Goal: Find specific page/section: Find specific page/section

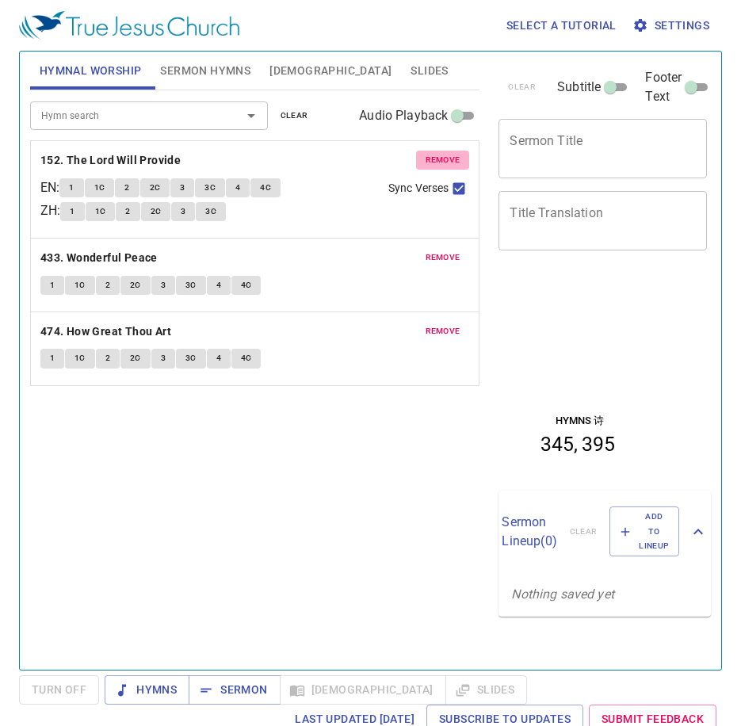
click at [456, 155] on span "remove" at bounding box center [443, 160] width 35 height 14
click at [456, 250] on span "remove" at bounding box center [443, 257] width 35 height 14
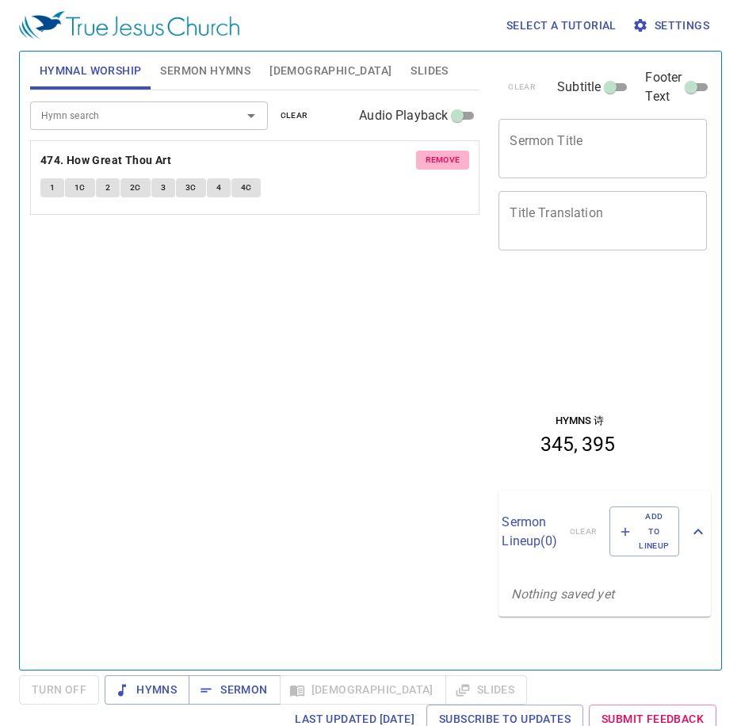
click at [456, 155] on span "remove" at bounding box center [443, 160] width 35 height 14
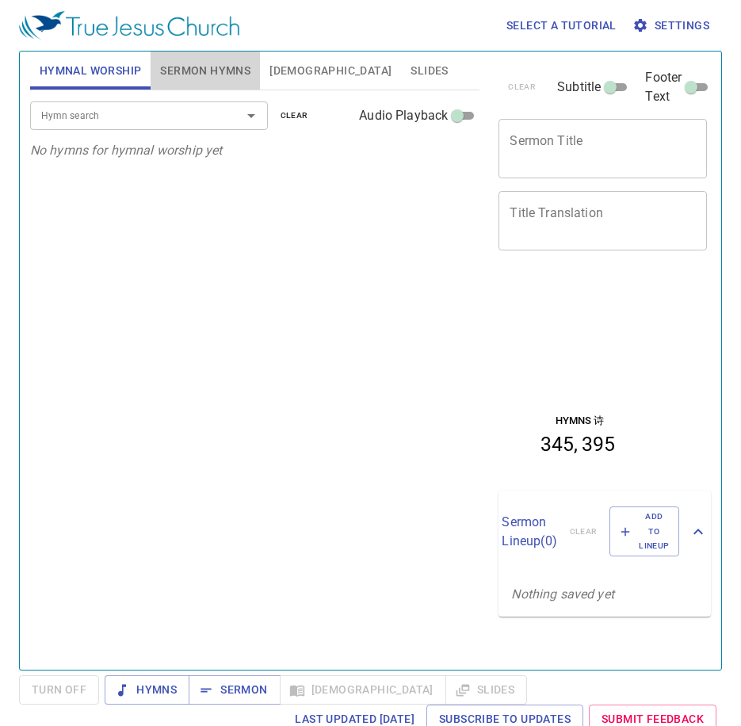
click at [177, 69] on span "Sermon Hymns" at bounding box center [205, 71] width 90 height 20
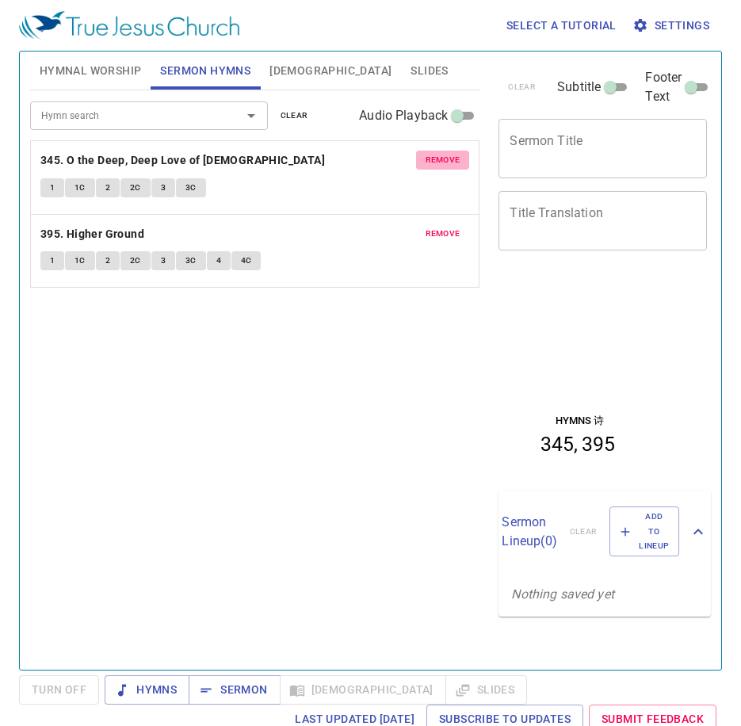
click at [446, 153] on span "remove" at bounding box center [443, 160] width 35 height 14
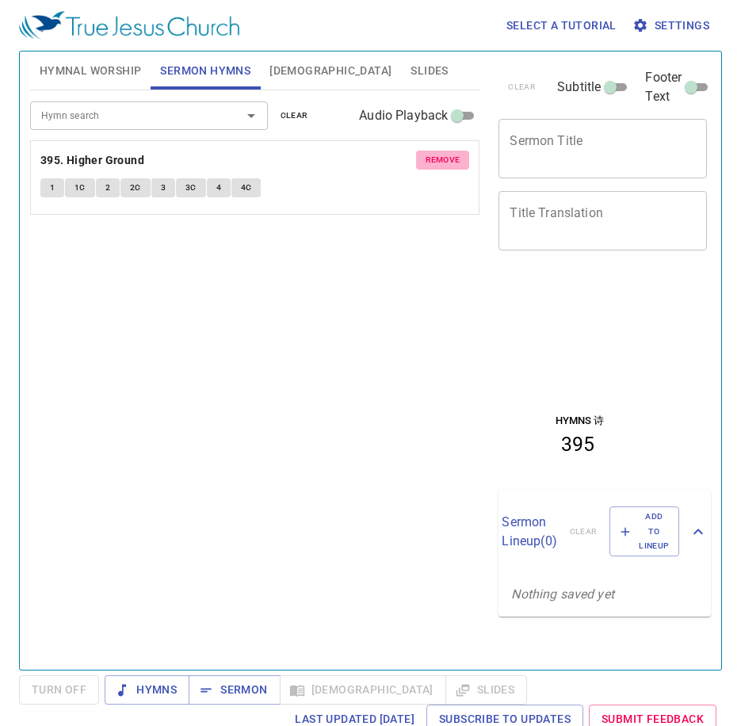
click at [446, 153] on span "remove" at bounding box center [443, 160] width 35 height 14
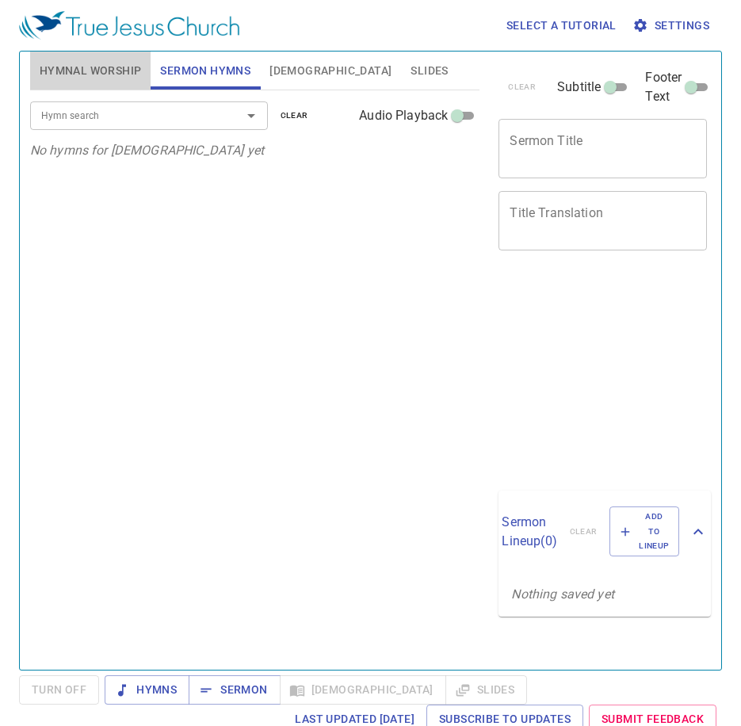
click at [122, 73] on span "Hymnal Worship" at bounding box center [91, 71] width 102 height 20
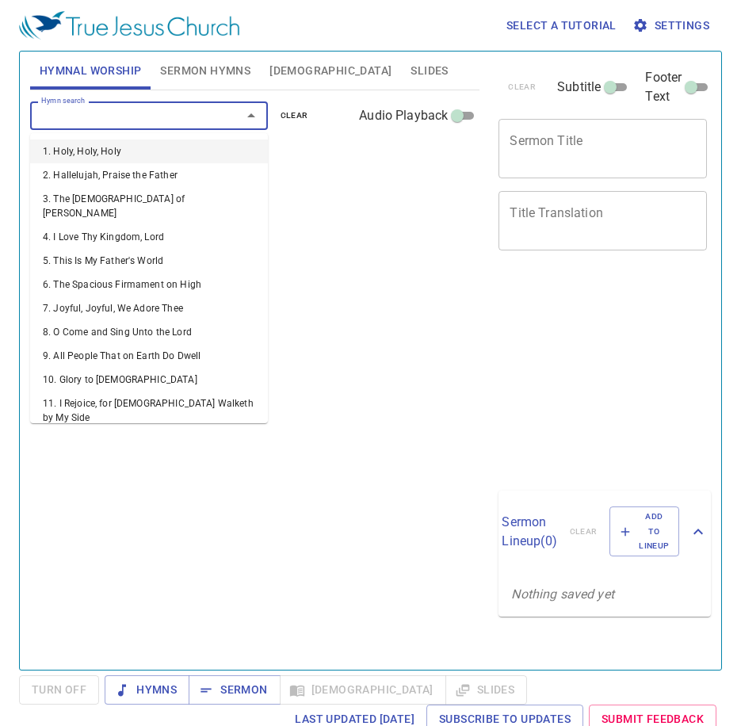
click at [172, 120] on input "Hymn search" at bounding box center [126, 115] width 182 height 18
type input "1"
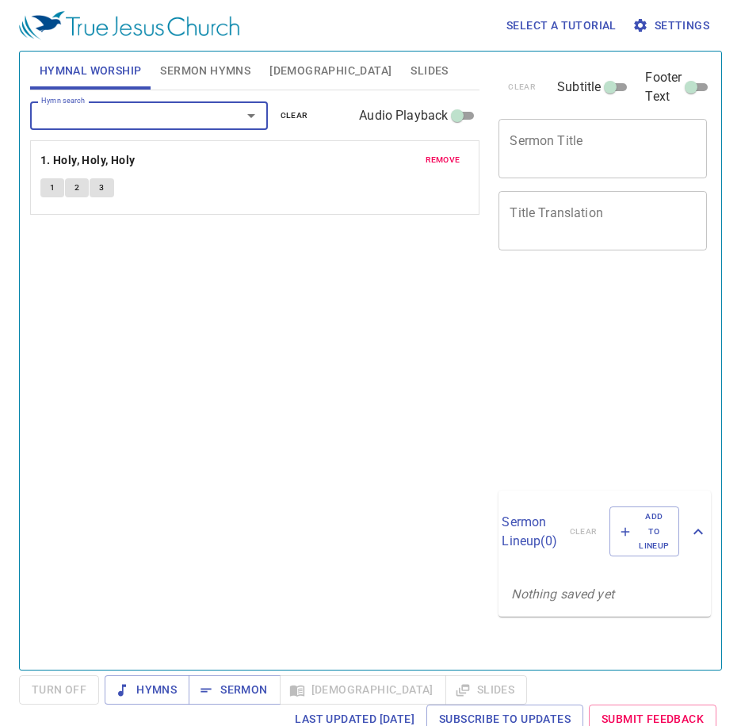
click at [50, 191] on span "1" at bounding box center [52, 188] width 5 height 14
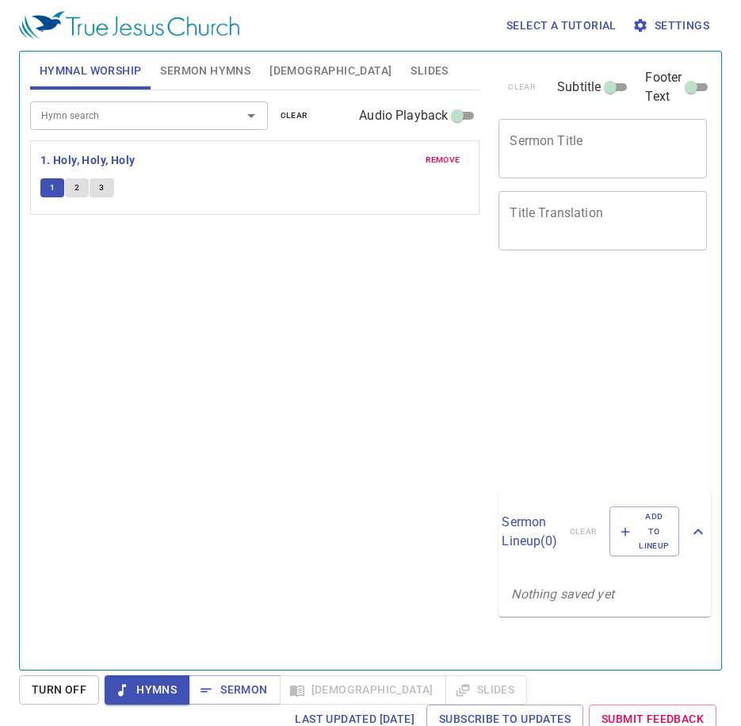
click at [124, 300] on div "Hymn search Hymn search clear Audio Playback remove 1. Holy, Holy, Holy 1 2 3" at bounding box center [255, 373] width 450 height 566
click at [434, 154] on span "remove" at bounding box center [443, 160] width 35 height 14
click at [185, 120] on input "Hymn search" at bounding box center [126, 115] width 182 height 18
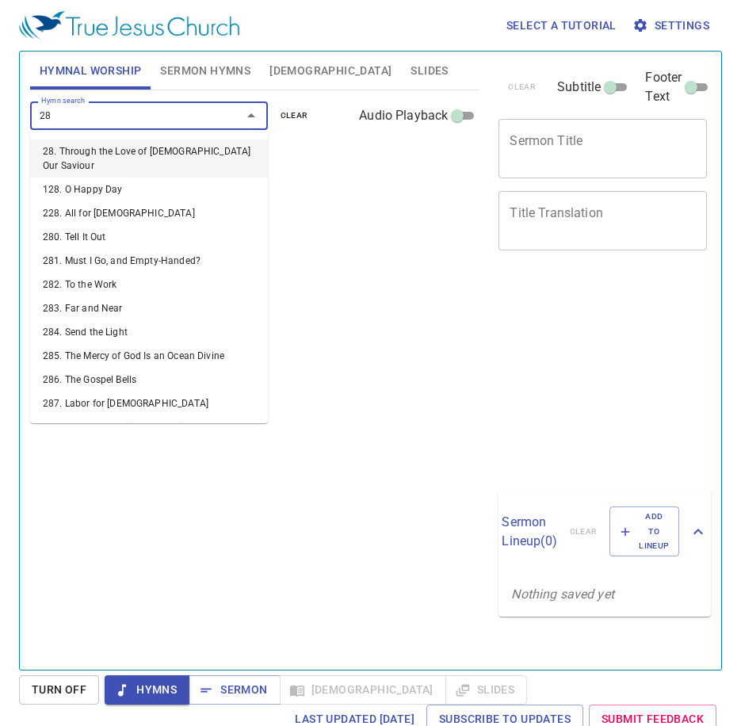
type input "282"
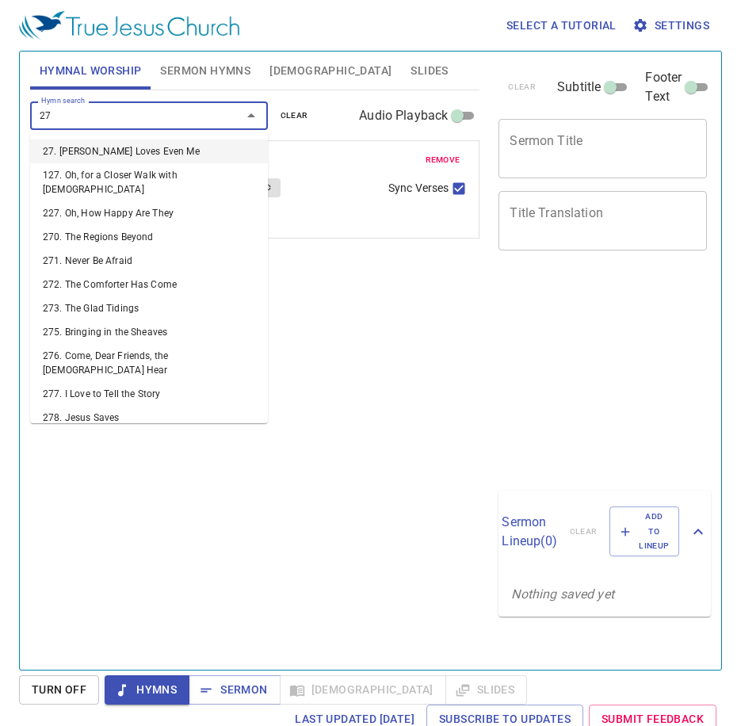
type input "275"
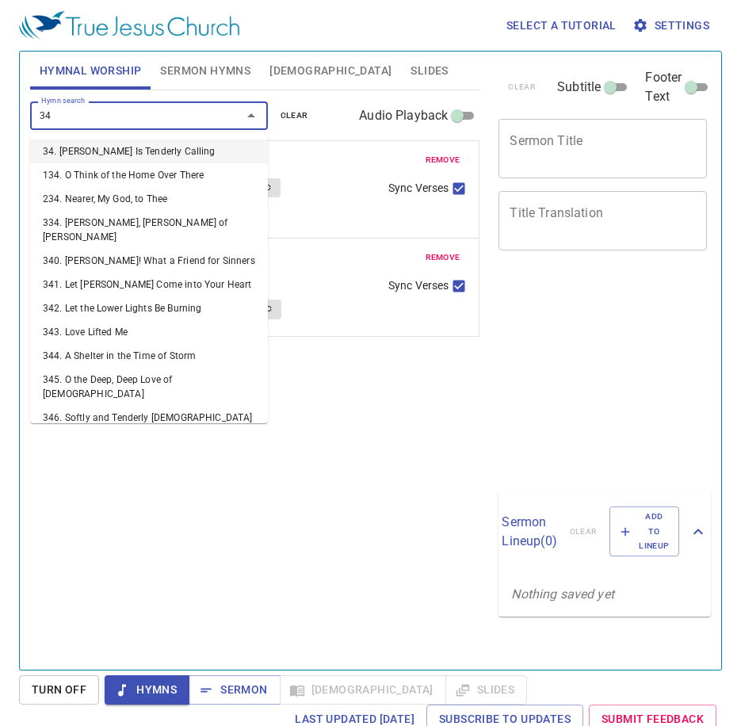
type input "344"
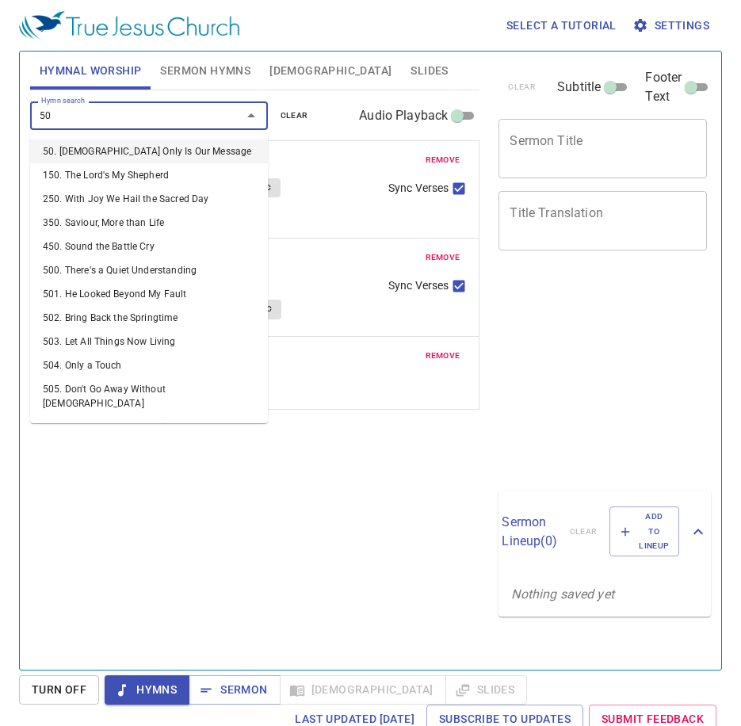
type input "500"
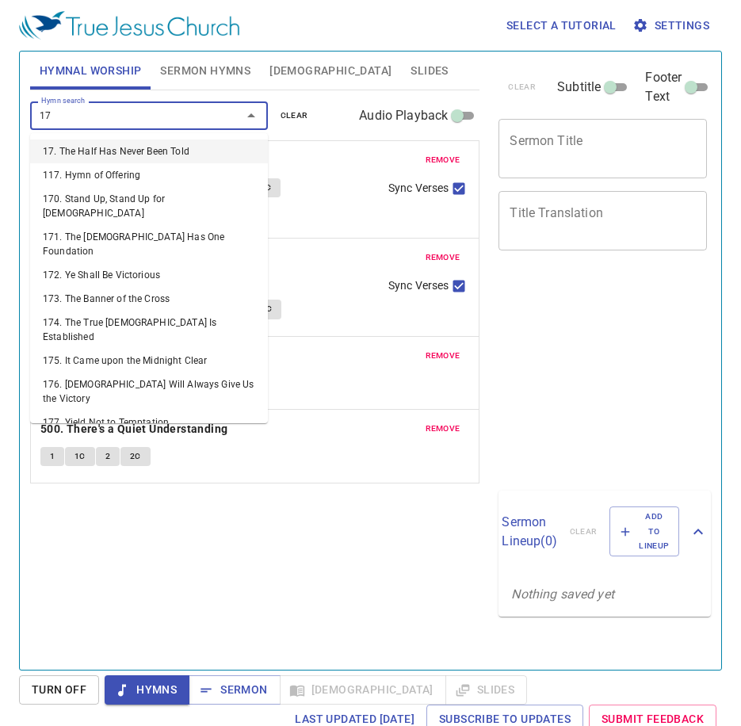
type input "170"
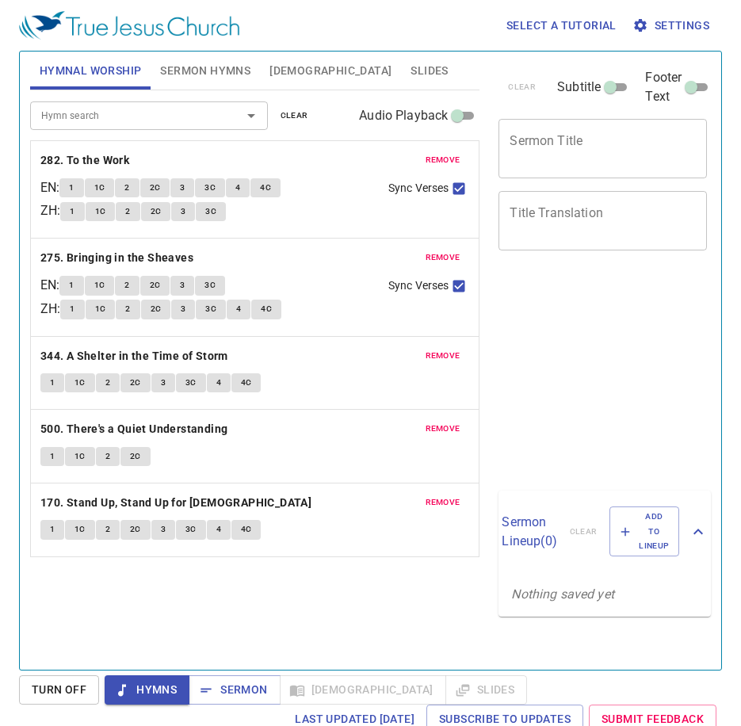
click at [74, 185] on span "1" at bounding box center [71, 188] width 5 height 14
click at [83, 598] on div "Hymn search Hymn search clear Audio Playback remove 282. To the Work EN : 1 1C …" at bounding box center [255, 373] width 450 height 566
click at [162, 616] on div "Hymn search Hymn search clear Audio Playback remove 282. To the Work EN : 1 1C …" at bounding box center [255, 373] width 450 height 566
click at [114, 158] on b "282. To the Work" at bounding box center [84, 161] width 89 height 20
click at [74, 187] on span "1" at bounding box center [71, 188] width 5 height 14
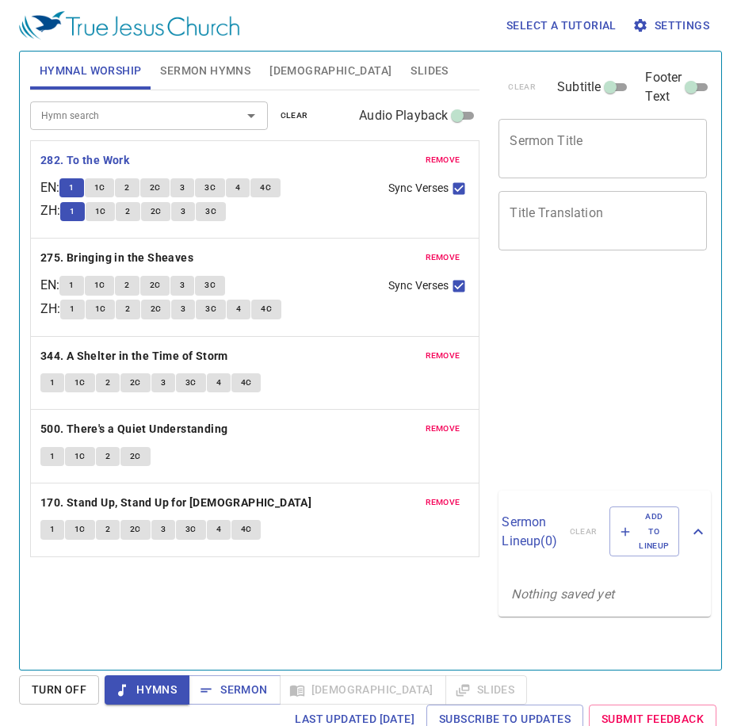
click at [187, 579] on div "Hymn search Hymn search clear Audio Playback remove 282. To the Work EN : 1 1C …" at bounding box center [255, 373] width 450 height 566
click at [74, 283] on button "1" at bounding box center [71, 285] width 24 height 19
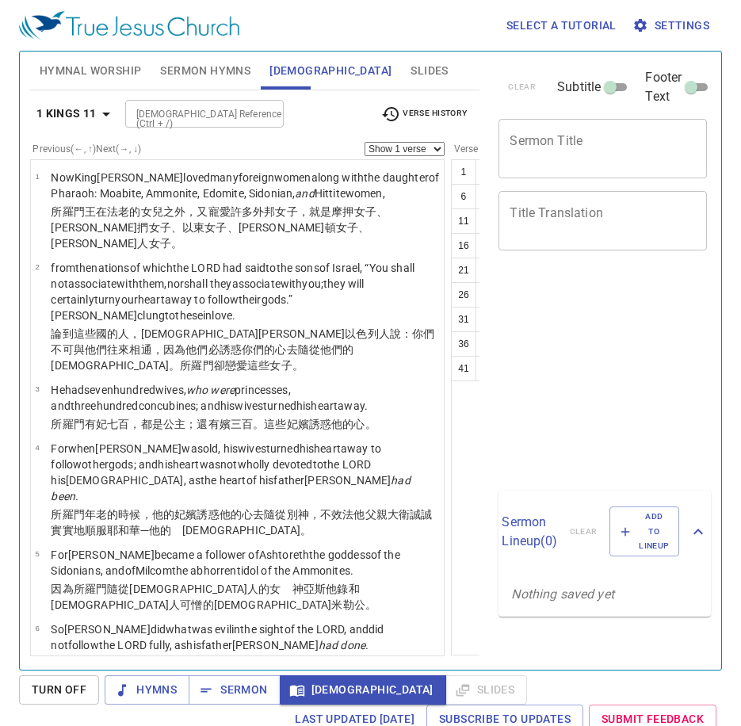
select select "26"
select select "43"
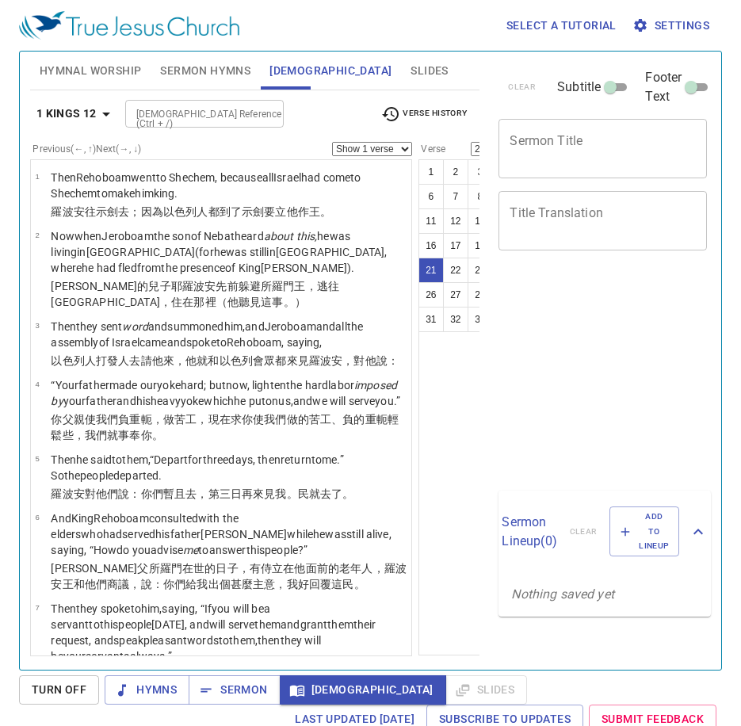
select select "21"
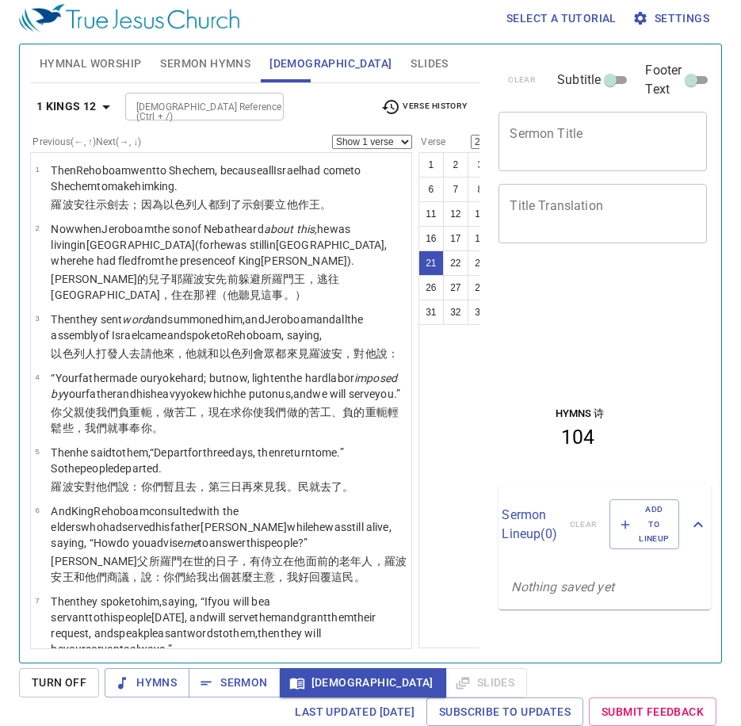
scroll to position [1779, 0]
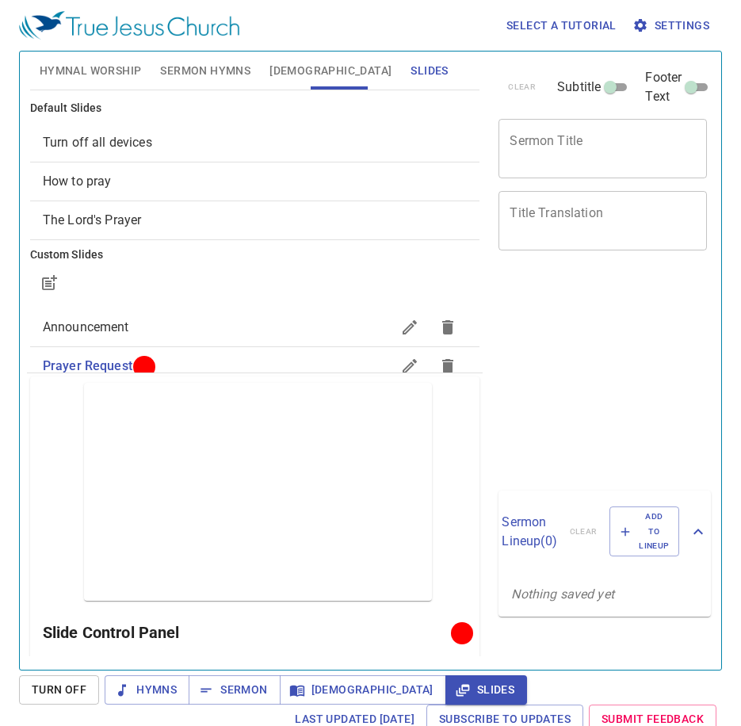
scroll to position [7, 0]
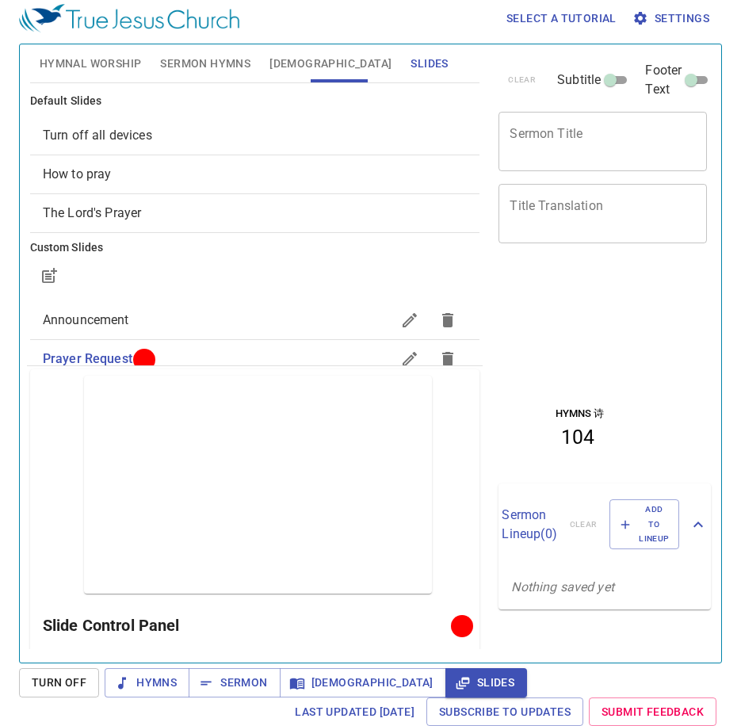
scroll to position [7, 0]
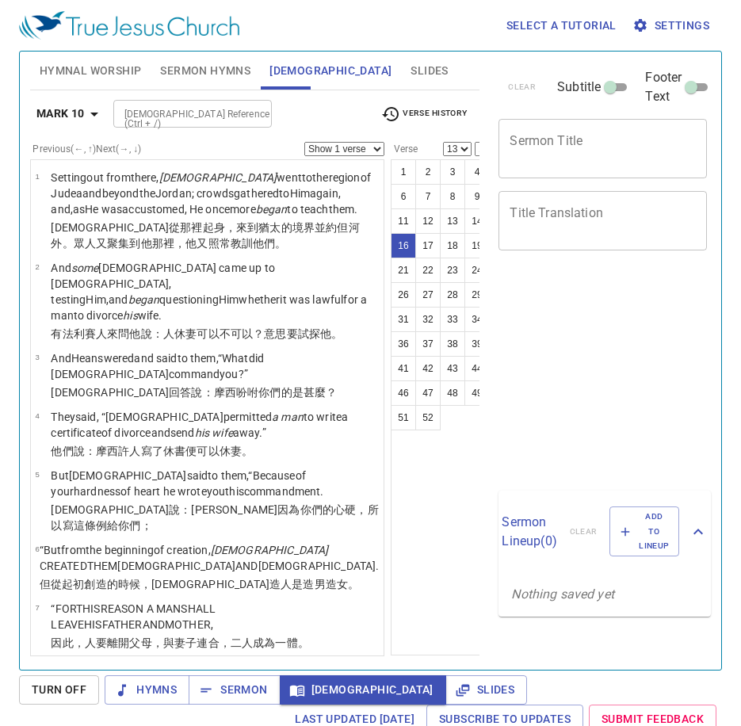
select select "13"
select select "16"
select select "13"
select select "16"
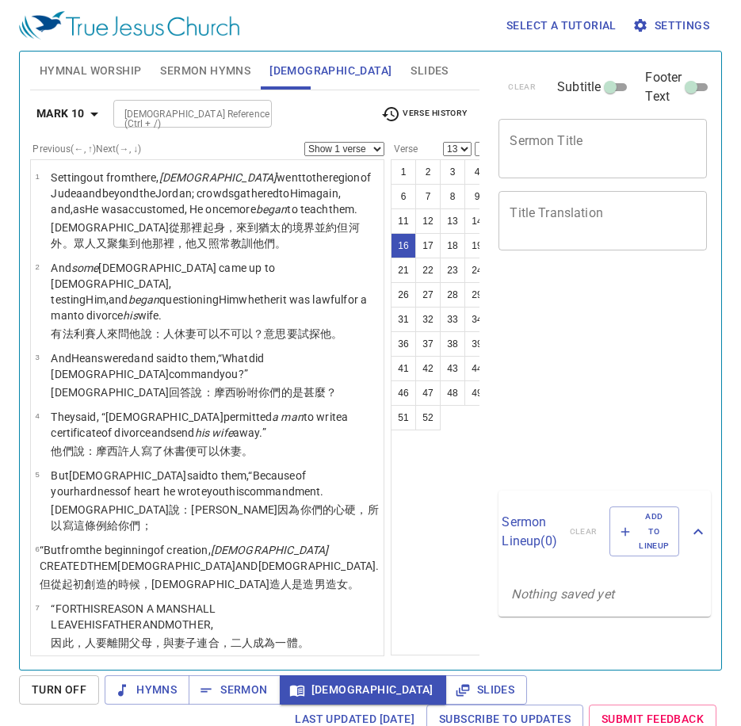
scroll to position [7, 0]
select select "13"
select select "16"
select select "13"
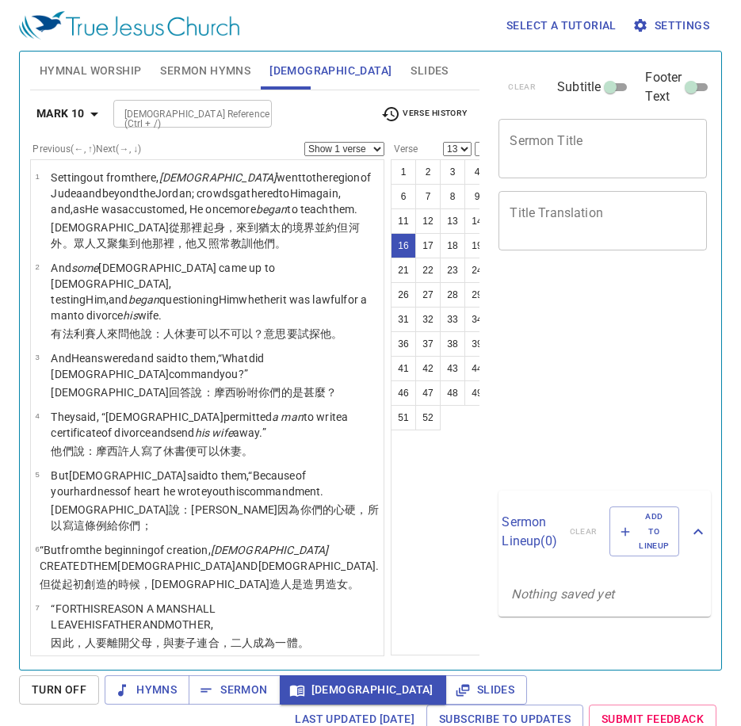
select select "16"
select select "13"
select select "16"
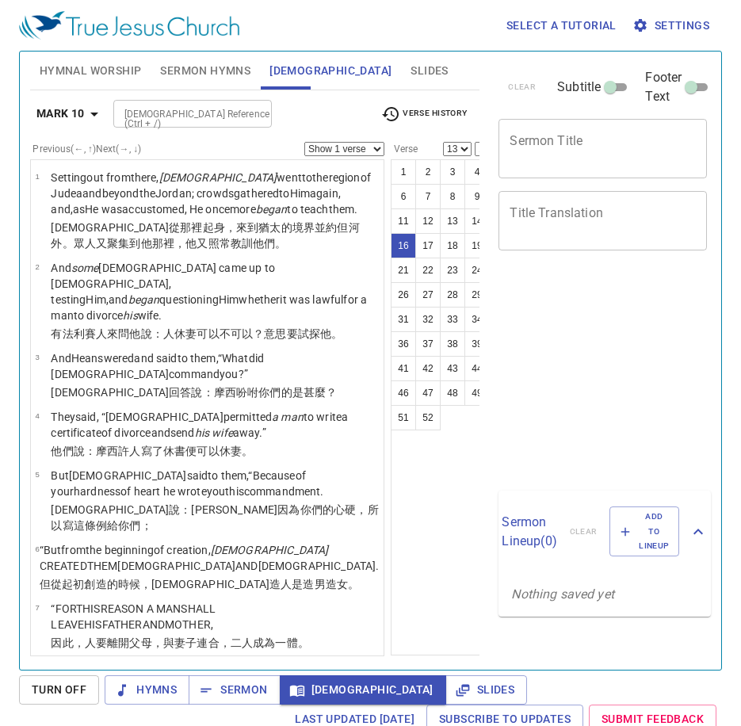
select select "13"
select select "16"
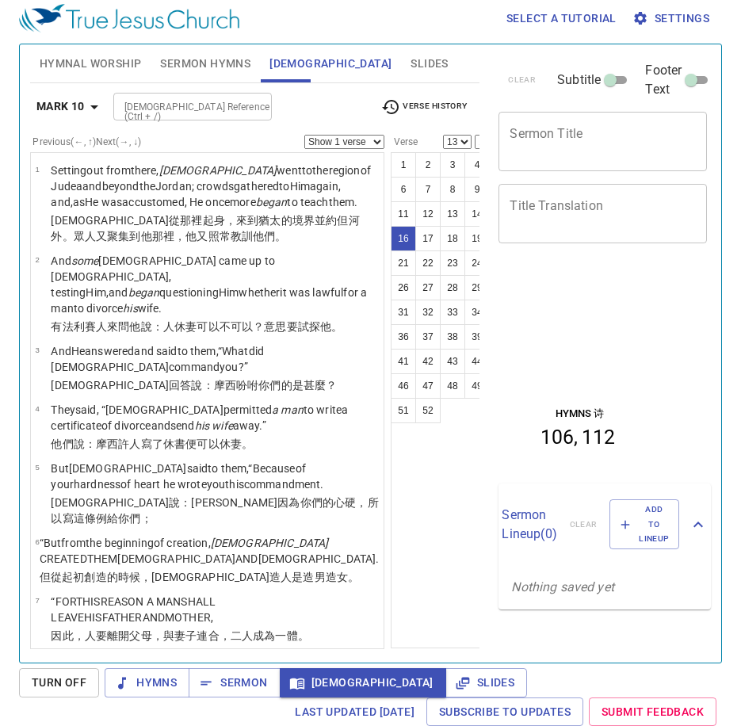
scroll to position [827, 0]
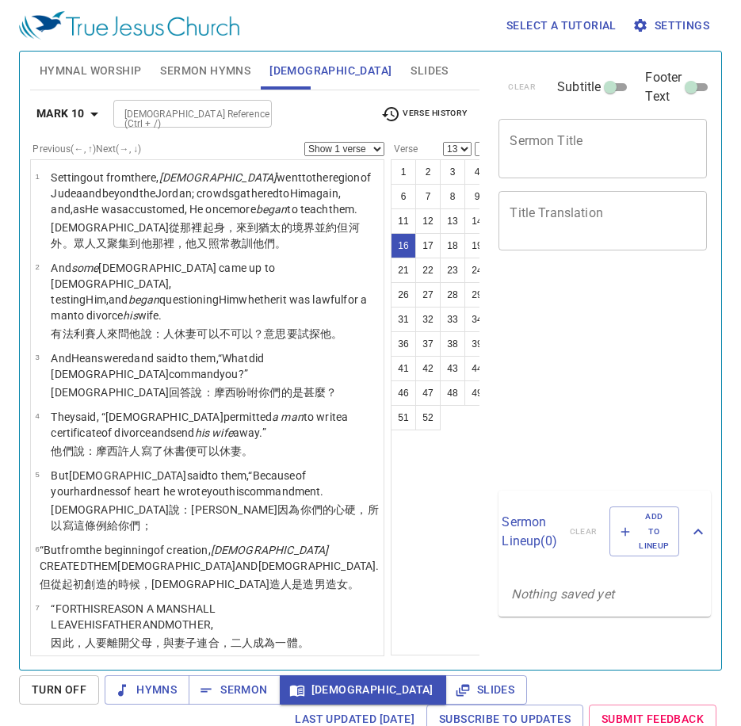
select select "13"
select select "16"
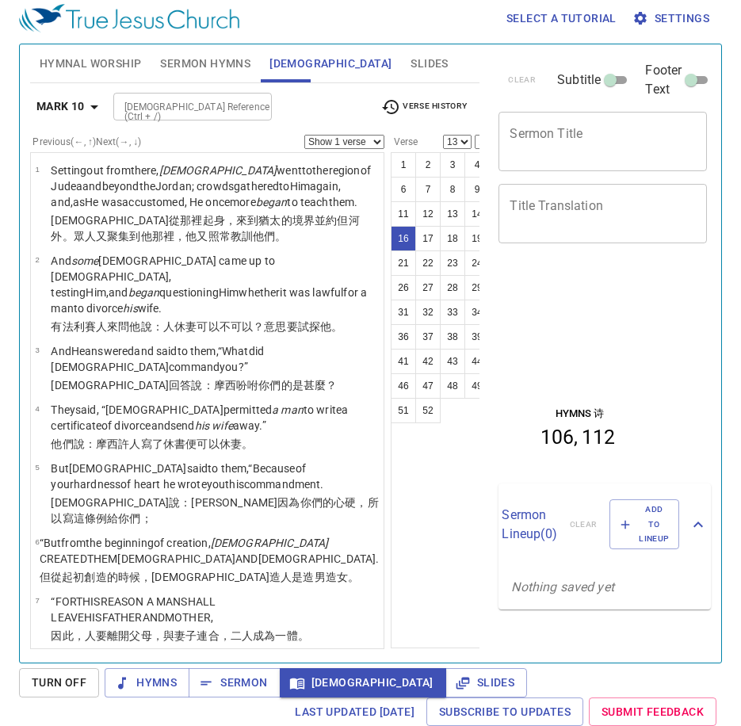
scroll to position [827, 0]
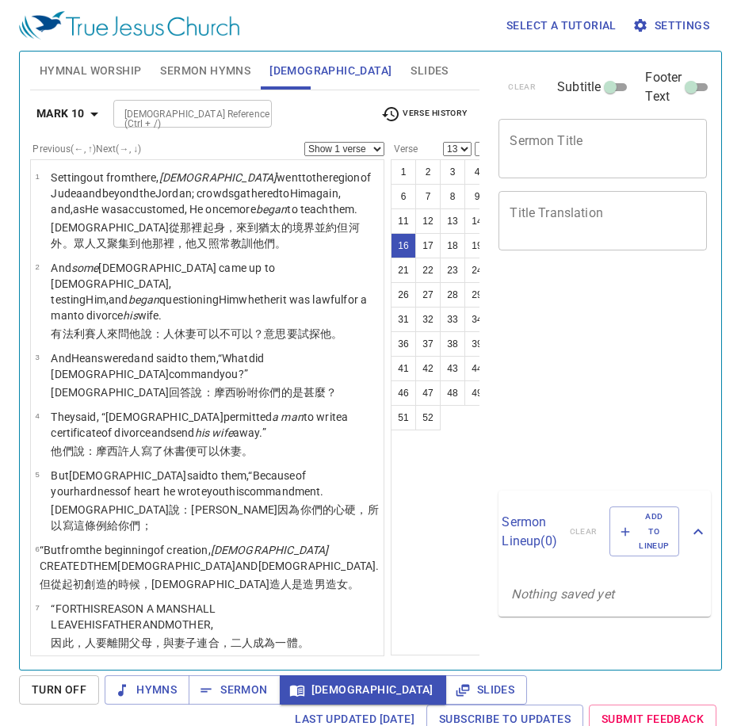
select select "13"
select select "16"
select select "13"
select select "16"
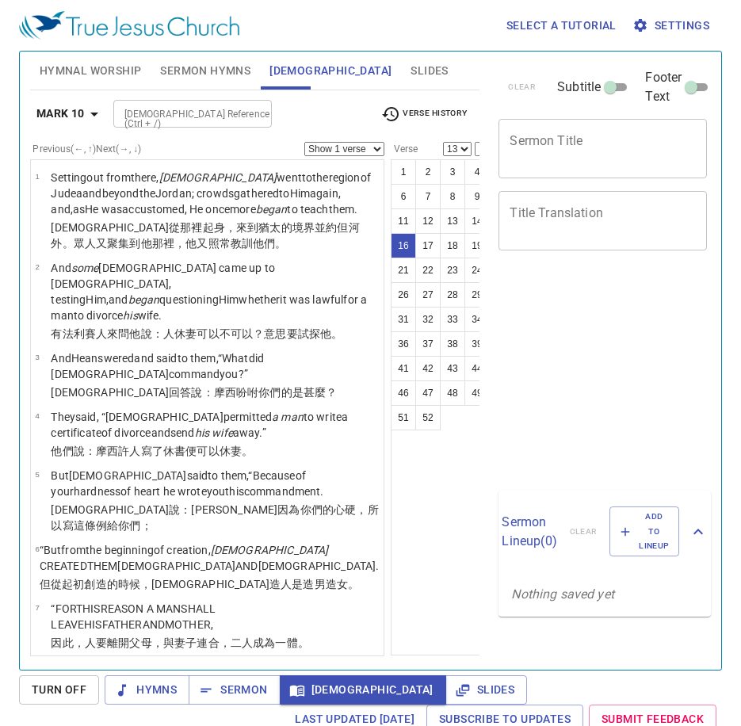
scroll to position [7, 0]
select select "13"
select select "16"
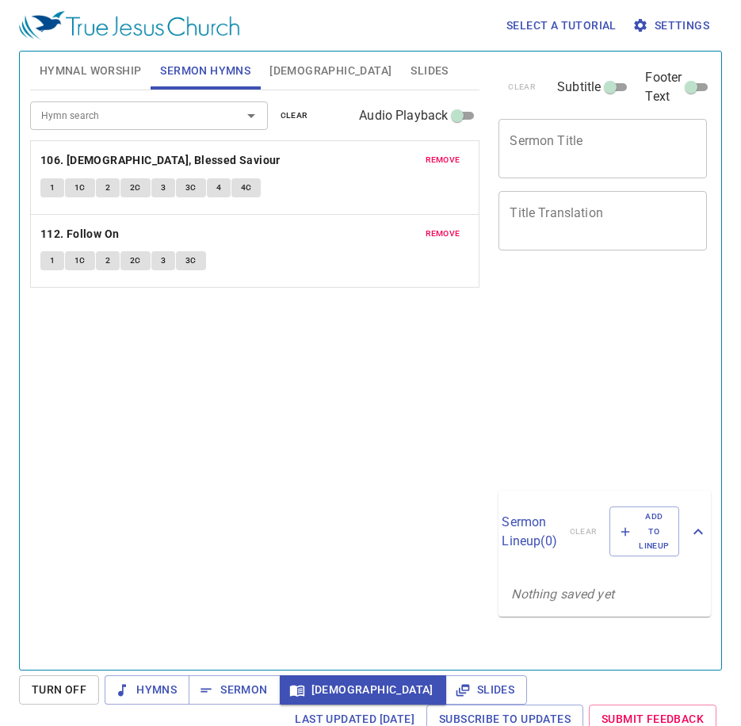
scroll to position [7, 0]
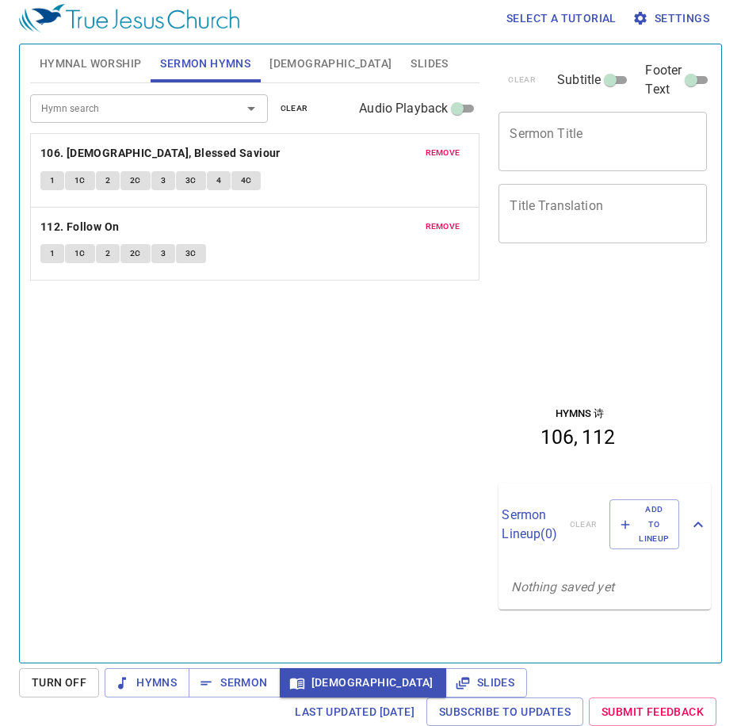
scroll to position [7, 0]
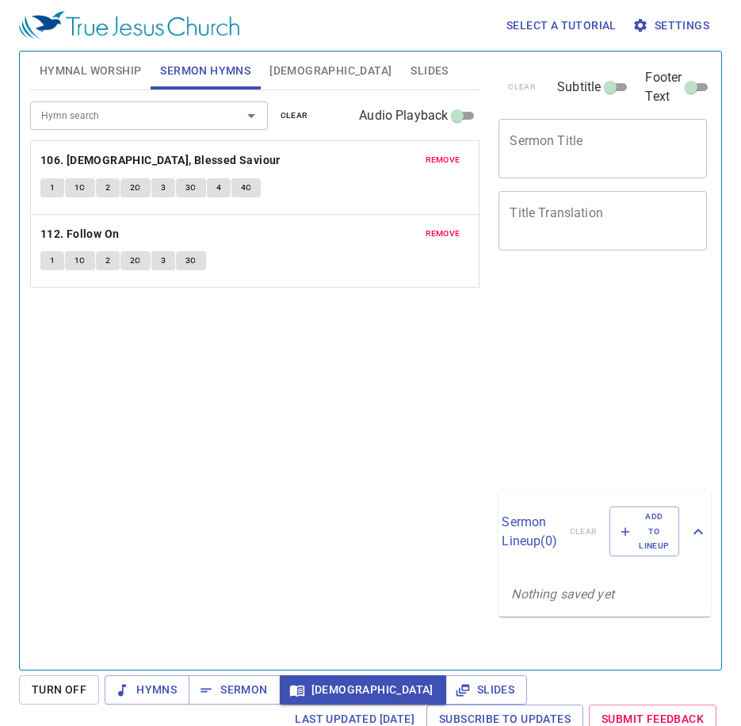
scroll to position [7, 0]
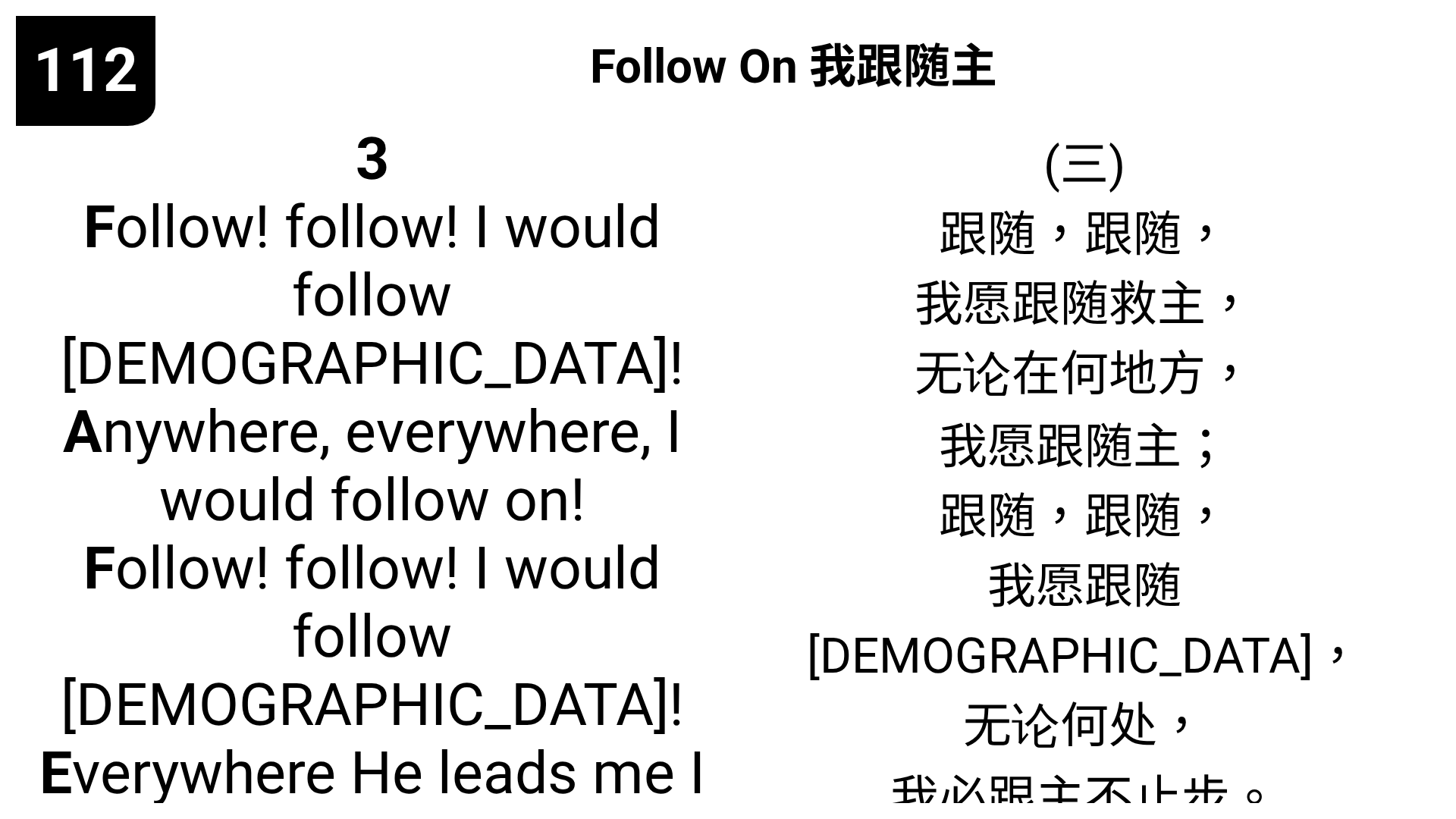
click at [607, 436] on span "3 F ollow! follow! I would follow [DEMOGRAPHIC_DATA]! A nywhere, everywhere, I …" at bounding box center [372, 500] width 679 height 751
click at [830, 335] on div "([PERSON_NAME]) 跟随，跟随， 我愿跟随[DEMOGRAPHIC_DATA]， 无论在何地方， 我愿跟随主； 跟随，跟随， 我愿跟随[DEMOG…" at bounding box center [1084, 455] width 712 height 695
